Goal: Transaction & Acquisition: Purchase product/service

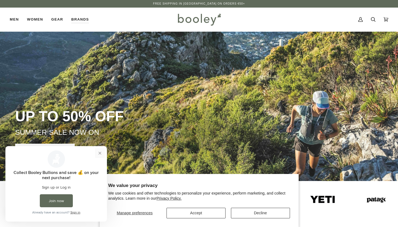
click at [100, 153] on button "Close prompt" at bounding box center [100, 153] width 10 height 10
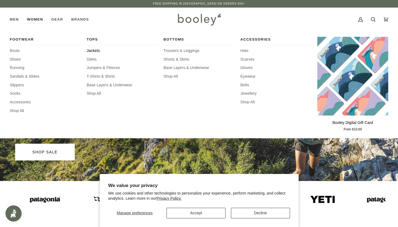
click at [93, 50] on span "Jackets" at bounding box center [122, 51] width 71 height 6
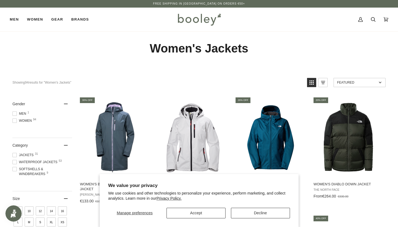
click at [260, 216] on button "Decline" at bounding box center [260, 213] width 59 height 11
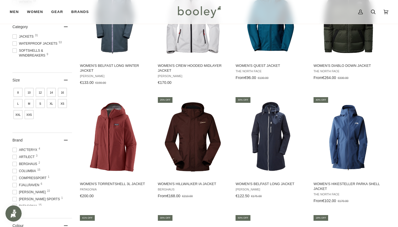
scroll to position [119, 0]
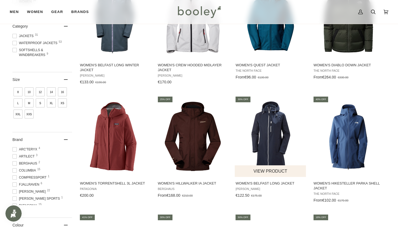
click at [273, 136] on img "Women's Belfast Long Jacket" at bounding box center [271, 137] width 72 height 72
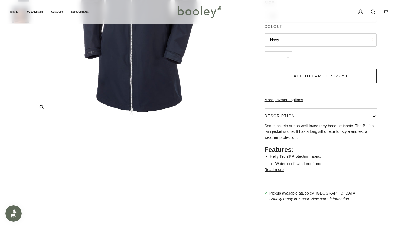
scroll to position [164, 0]
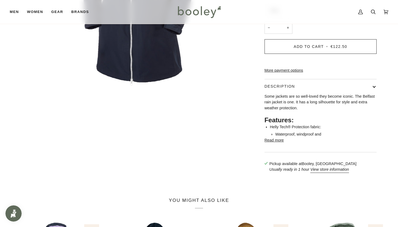
click at [280, 144] on button "Read more" at bounding box center [274, 141] width 19 height 6
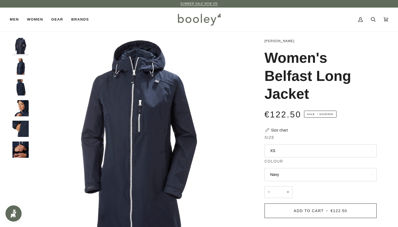
scroll to position [0, 0]
click at [275, 43] on link "[PERSON_NAME]" at bounding box center [280, 40] width 30 height 3
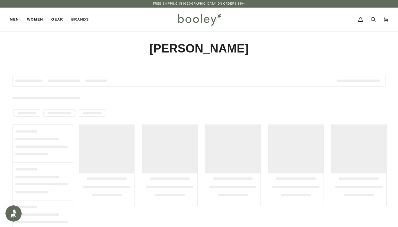
type input "**********"
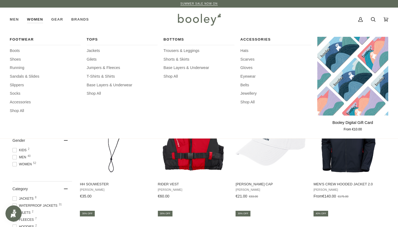
click at [37, 20] on link "Women" at bounding box center [35, 20] width 24 height 24
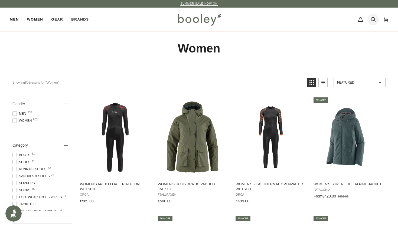
click at [372, 18] on icon at bounding box center [373, 19] width 5 height 8
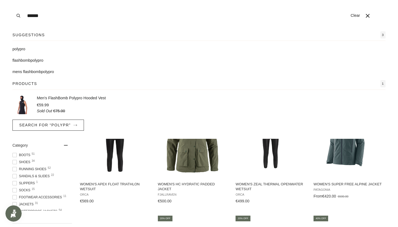
type input "*******"
